Goal: Check status

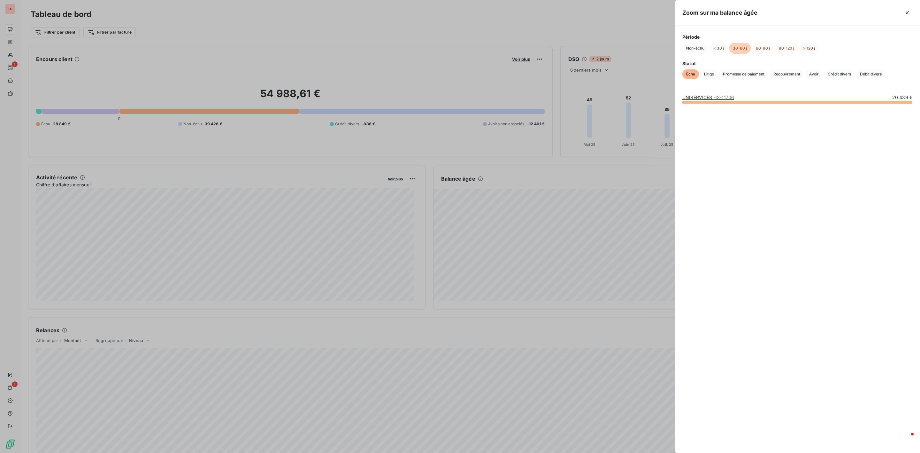
click at [14, 66] on div at bounding box center [460, 226] width 920 height 453
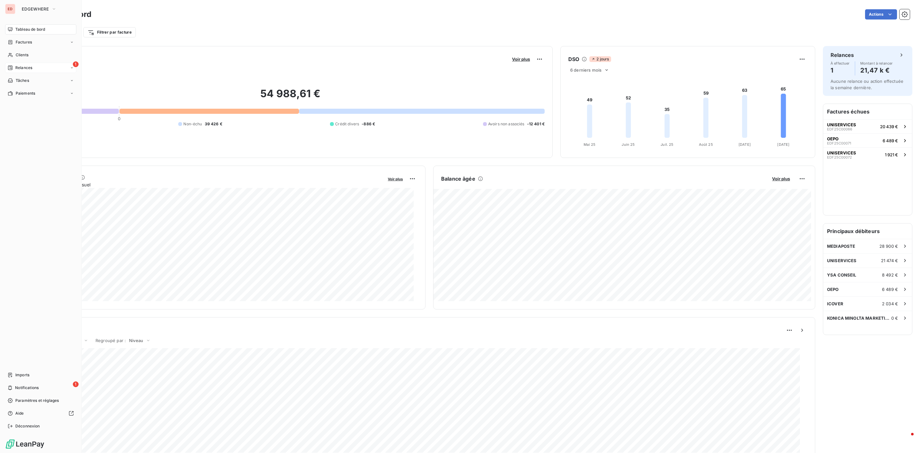
click at [39, 66] on div "1 Relances" at bounding box center [40, 68] width 71 height 10
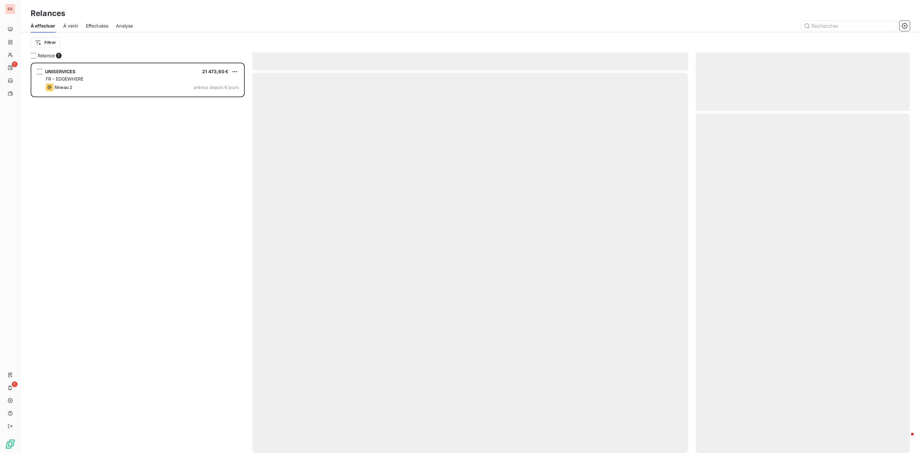
scroll to position [383, 206]
